Goal: Information Seeking & Learning: Find specific fact

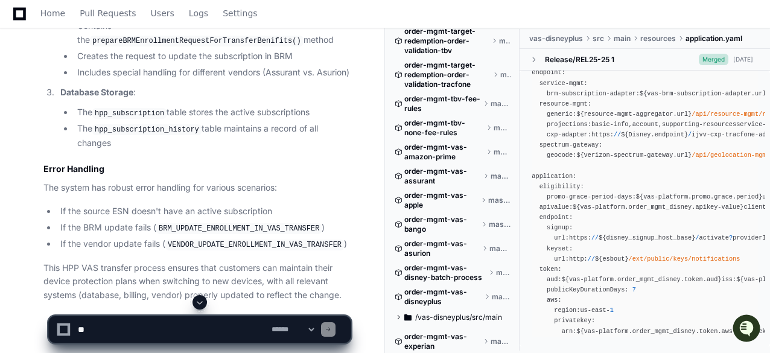
scroll to position [4370, 0]
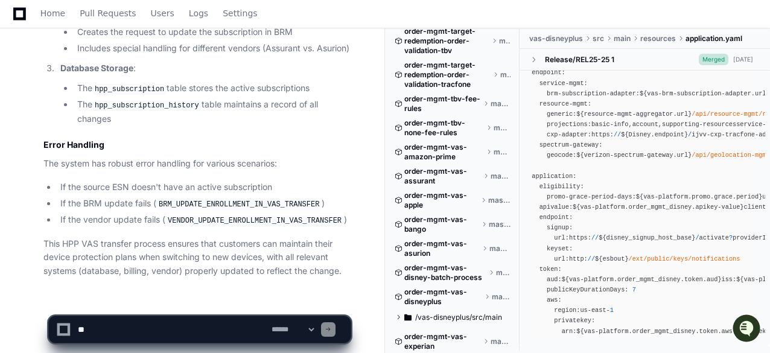
click at [114, 334] on textarea at bounding box center [172, 329] width 194 height 27
type textarea "**********"
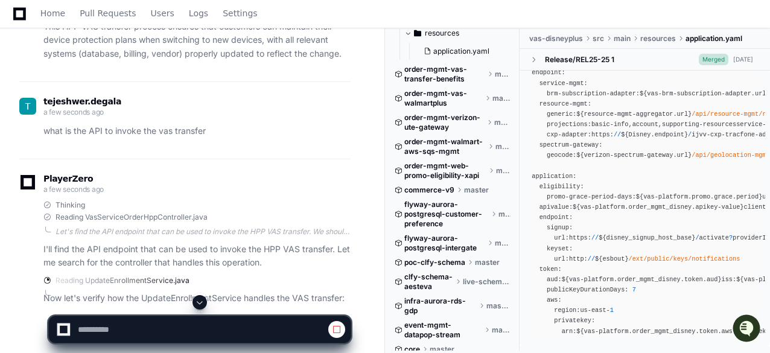
scroll to position [5630, 0]
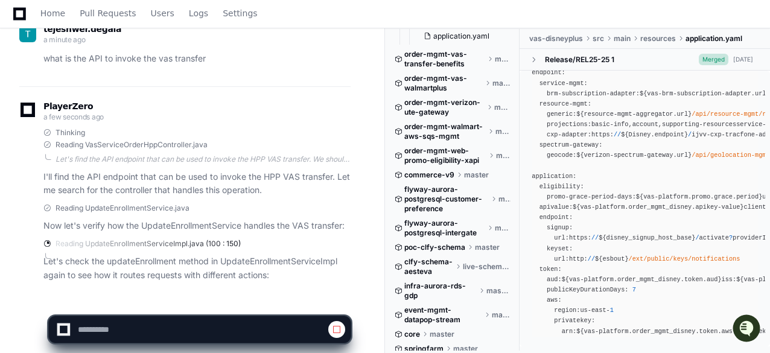
scroll to position [4665, 0]
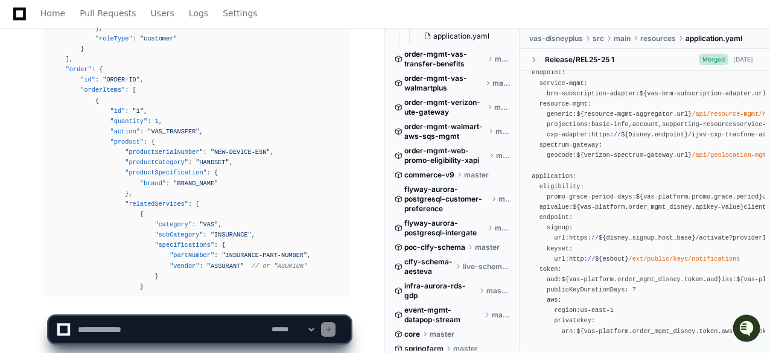
scroll to position [5383, 0]
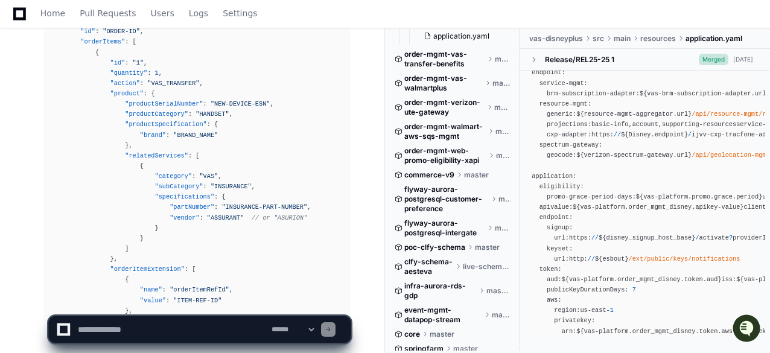
scroll to position [5465, 0]
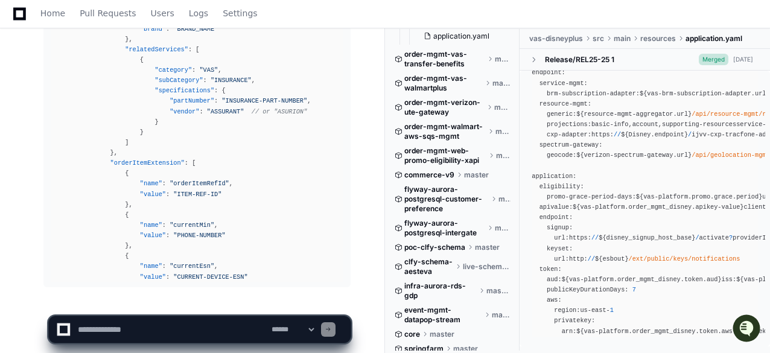
scroll to position [5527, 0]
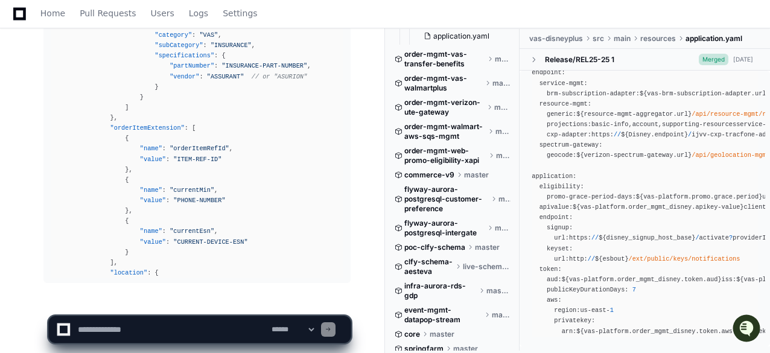
scroll to position [5558, 0]
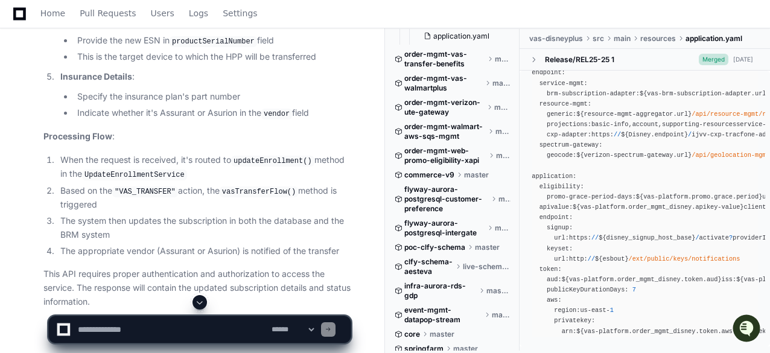
scroll to position [6201, 0]
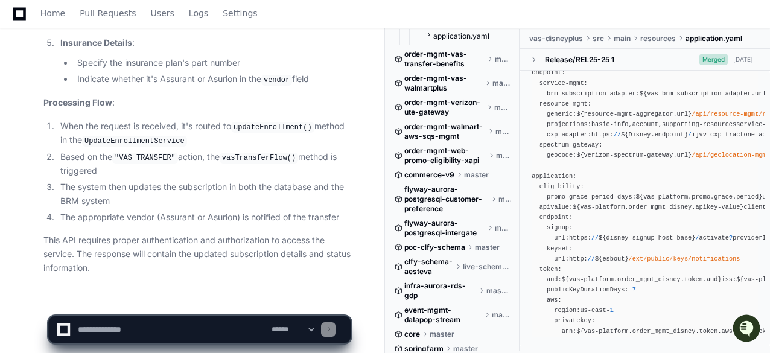
click at [97, 332] on textarea at bounding box center [172, 329] width 194 height 27
click at [187, 329] on textarea at bounding box center [172, 329] width 194 height 27
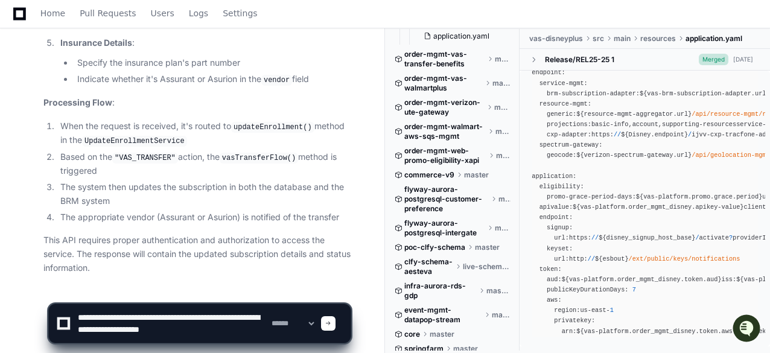
click at [141, 313] on textarea at bounding box center [172, 323] width 194 height 39
type textarea "**********"
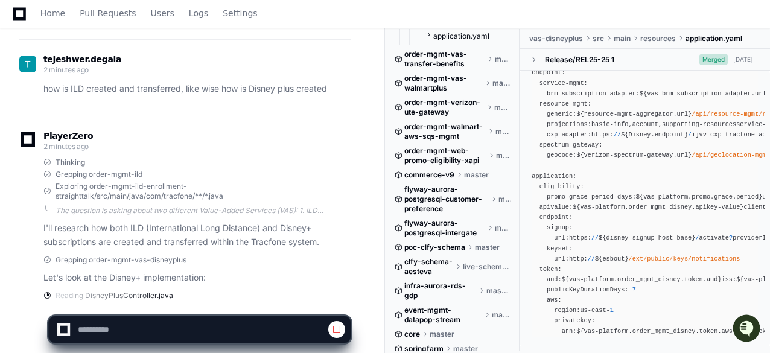
scroll to position [6506, 0]
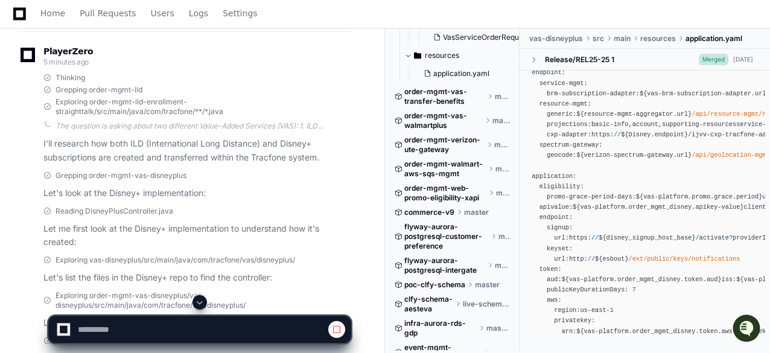
scroll to position [5667, 0]
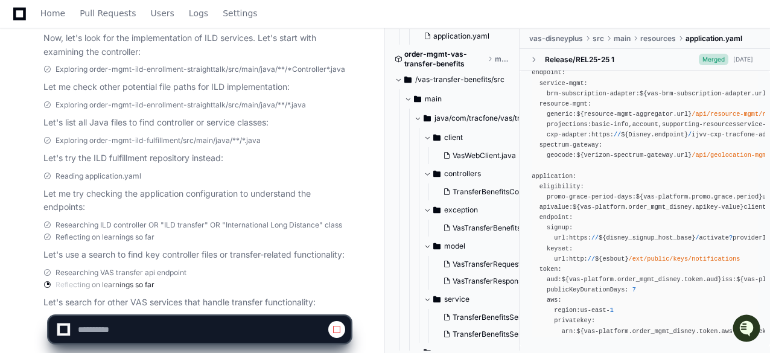
scroll to position [7095, 0]
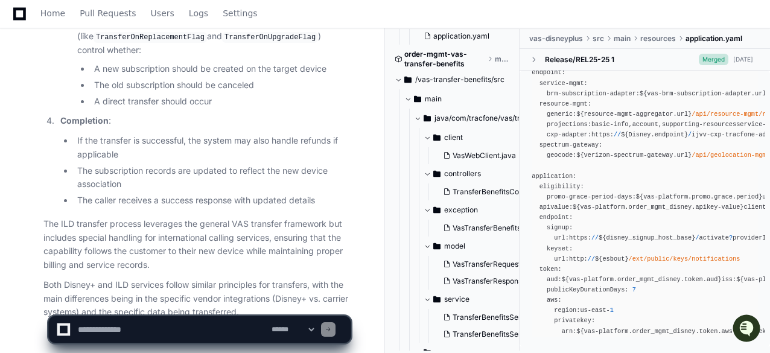
scroll to position [8958, 0]
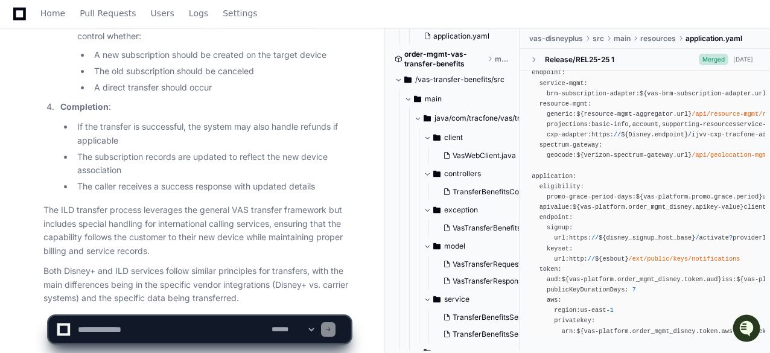
click at [104, 332] on textarea at bounding box center [172, 329] width 194 height 27
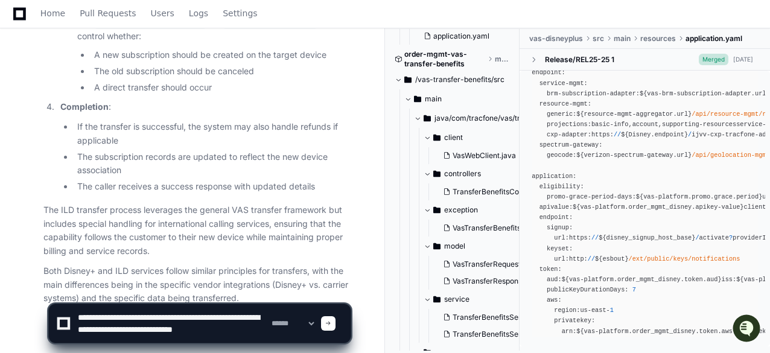
type textarea "**********"
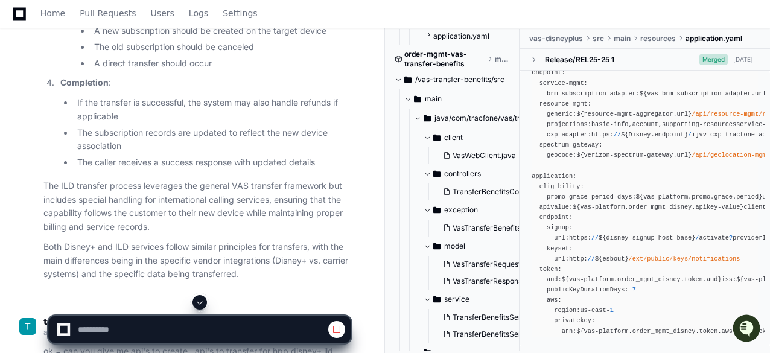
scroll to position [9130, 0]
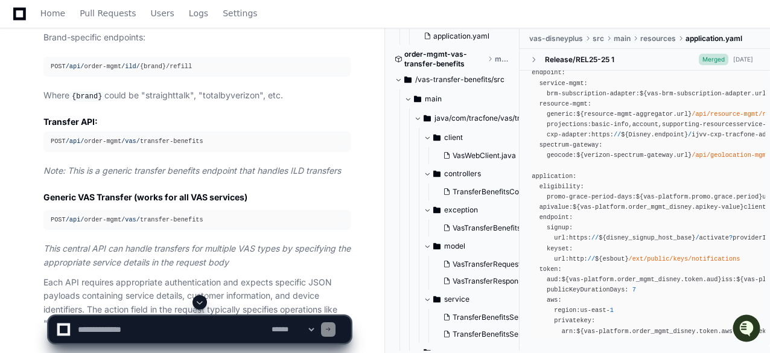
scroll to position [9800, 0]
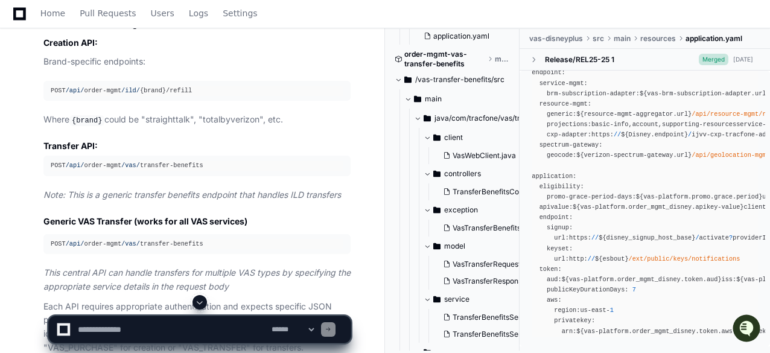
click at [108, 329] on textarea at bounding box center [172, 329] width 194 height 27
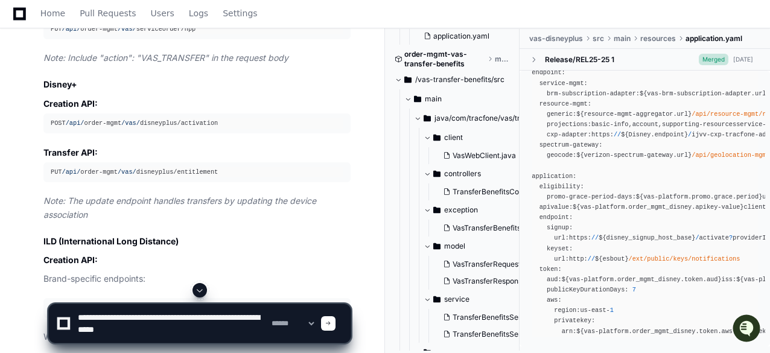
scroll to position [9462, 0]
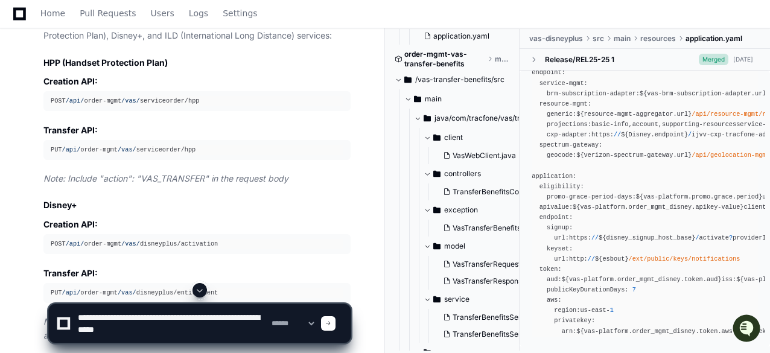
click at [154, 326] on textarea at bounding box center [172, 323] width 194 height 39
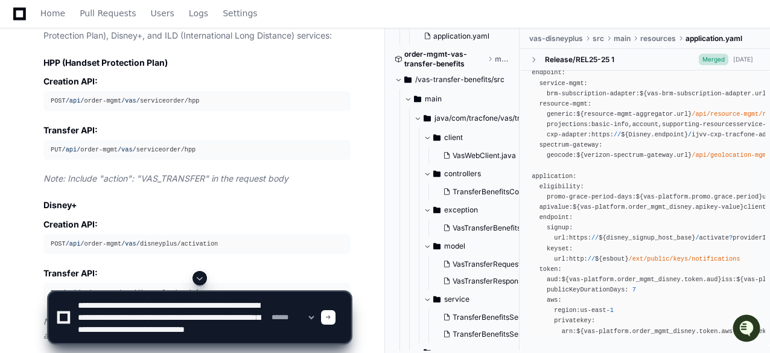
type textarea "**********"
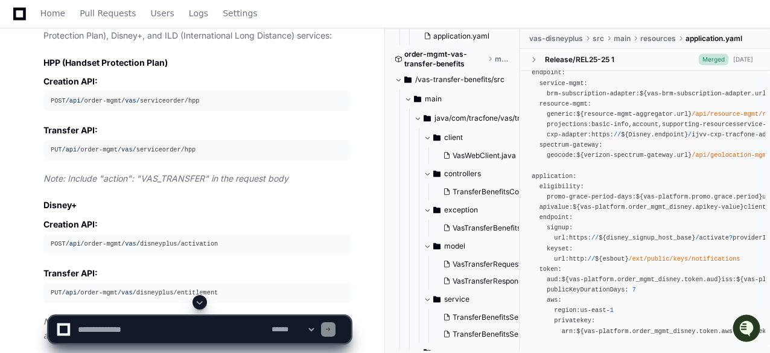
scroll to position [0, 0]
click at [195, 299] on button at bounding box center [199, 302] width 14 height 14
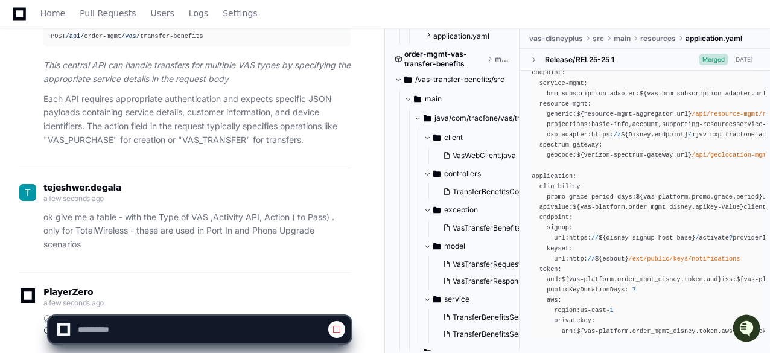
scroll to position [10035, 0]
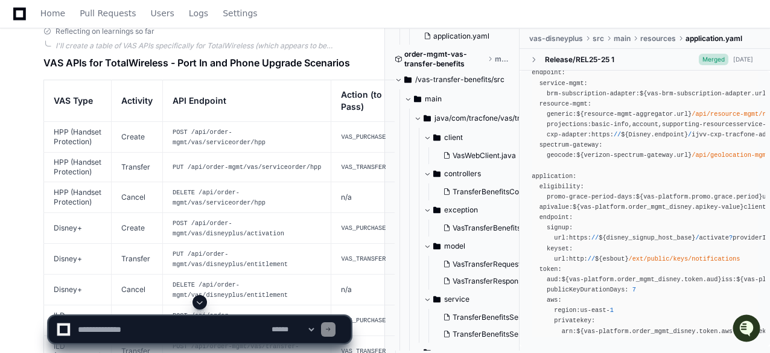
scroll to position [10283, 0]
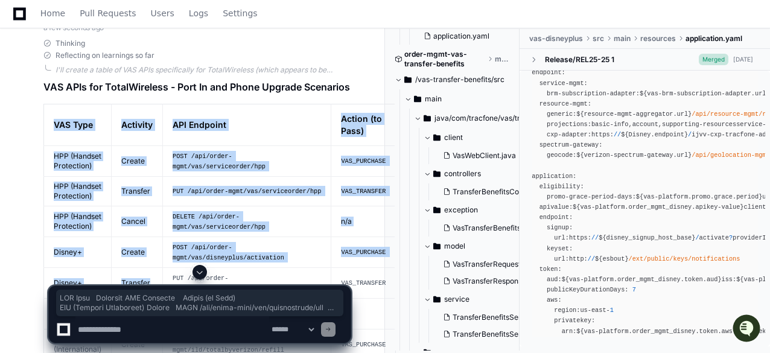
drag, startPoint x: 50, startPoint y: 73, endPoint x: 160, endPoint y: 256, distance: 214.1
click at [160, 256] on table "VAS Type Activity API Endpoint Action (to Pass) HPP (Handset Protection) Create…" at bounding box center [219, 278] width 352 height 349
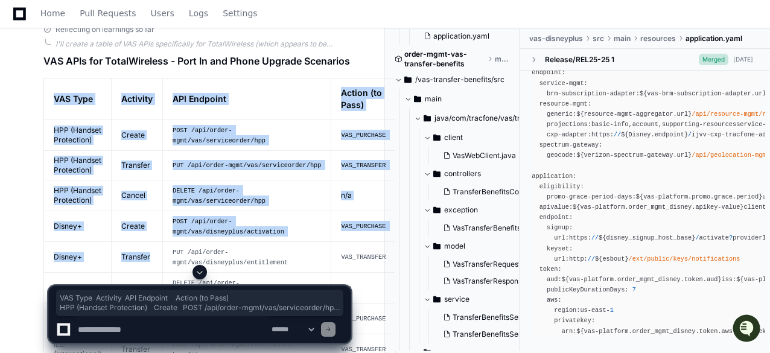
scroll to position [10476, 0]
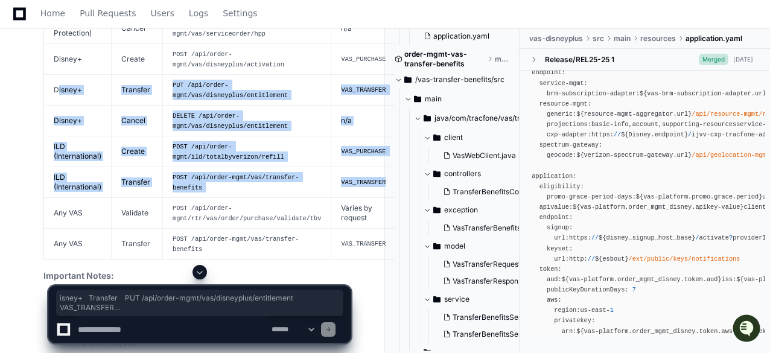
drag, startPoint x: 369, startPoint y: 157, endPoint x: 57, endPoint y: 50, distance: 329.7
click at [57, 50] on tbody "HPP (Handset Protection) Create POST /api/order-mgmt/vas/serviceorder/hpp VAS_P…" at bounding box center [220, 105] width 352 height 306
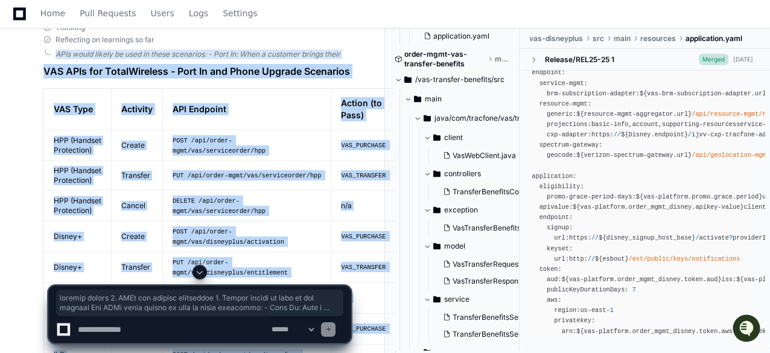
scroll to position [29, 0]
copy div "ypes: HPP (Handset Protection Plan), Disney+, ILD (International Long Distance)…"
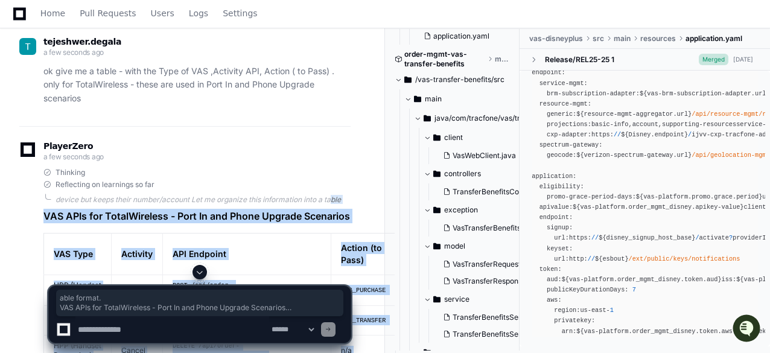
scroll to position [77, 0]
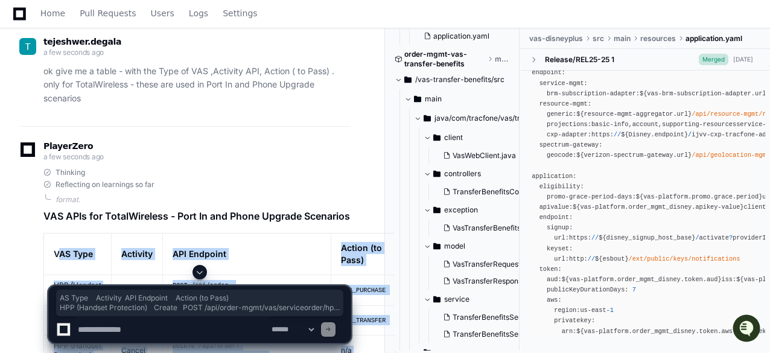
copy table "AS Type Activity API Endpoint Action (to Pass) HPP (Handset Protection) Create …"
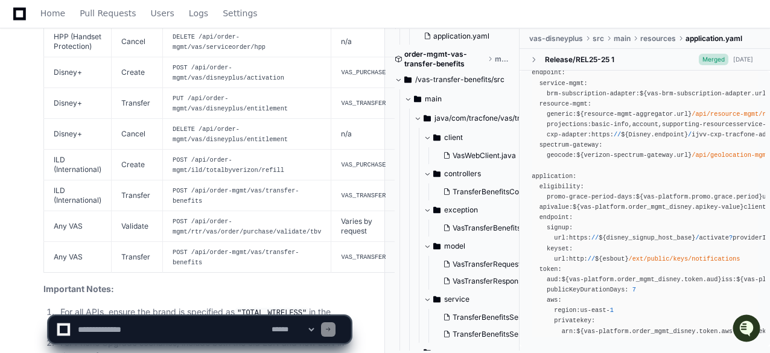
scroll to position [10680, 0]
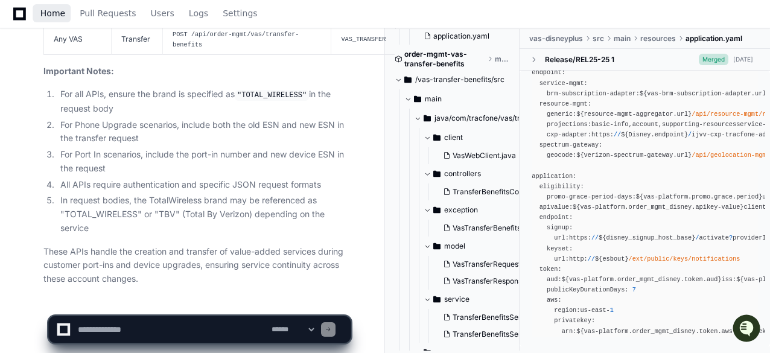
click at [54, 13] on span "Home" at bounding box center [52, 13] width 25 height 7
